Goal: Communication & Community: Ask a question

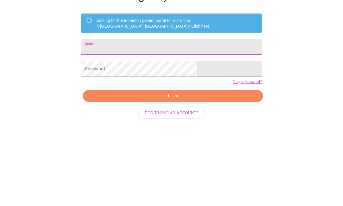
type input "Katielass@gmail.com"
click at [204, 120] on input "Email" at bounding box center [171, 128] width 181 height 16
type input "Katielass@gmail.com"
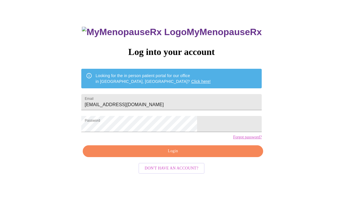
click at [187, 155] on span "Login" at bounding box center [172, 151] width 167 height 7
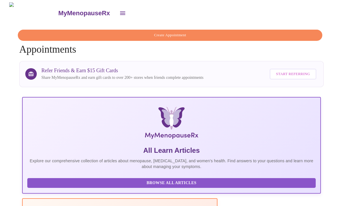
click at [119, 13] on icon "open drawer" at bounding box center [122, 13] width 7 height 7
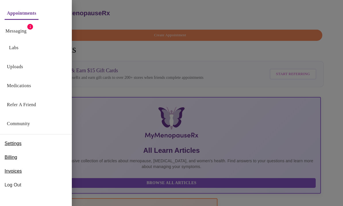
click at [25, 32] on link "Messaging" at bounding box center [15, 31] width 21 height 8
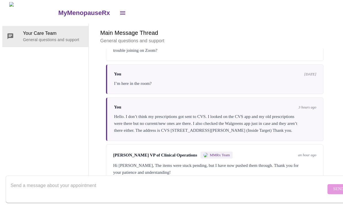
scroll to position [22, 0]
click at [223, 180] on textarea "Send a message about your appointment" at bounding box center [169, 189] width 316 height 18
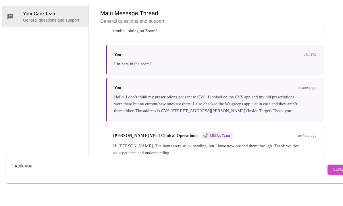
type textarea "Thank you."
